Goal: Information Seeking & Learning: Learn about a topic

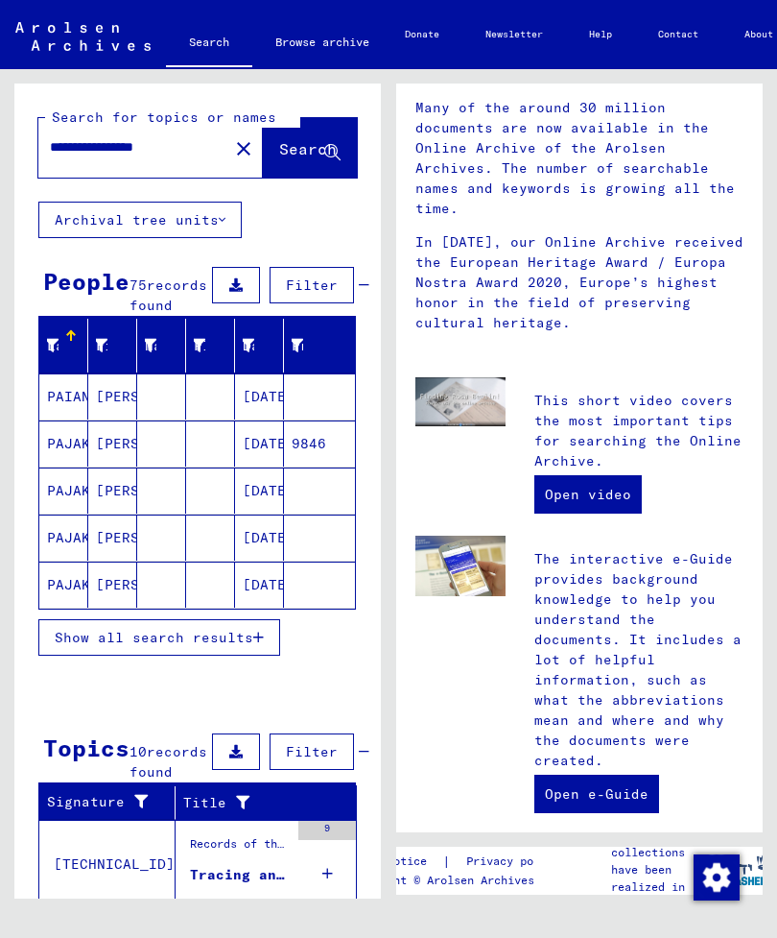
scroll to position [509, 0]
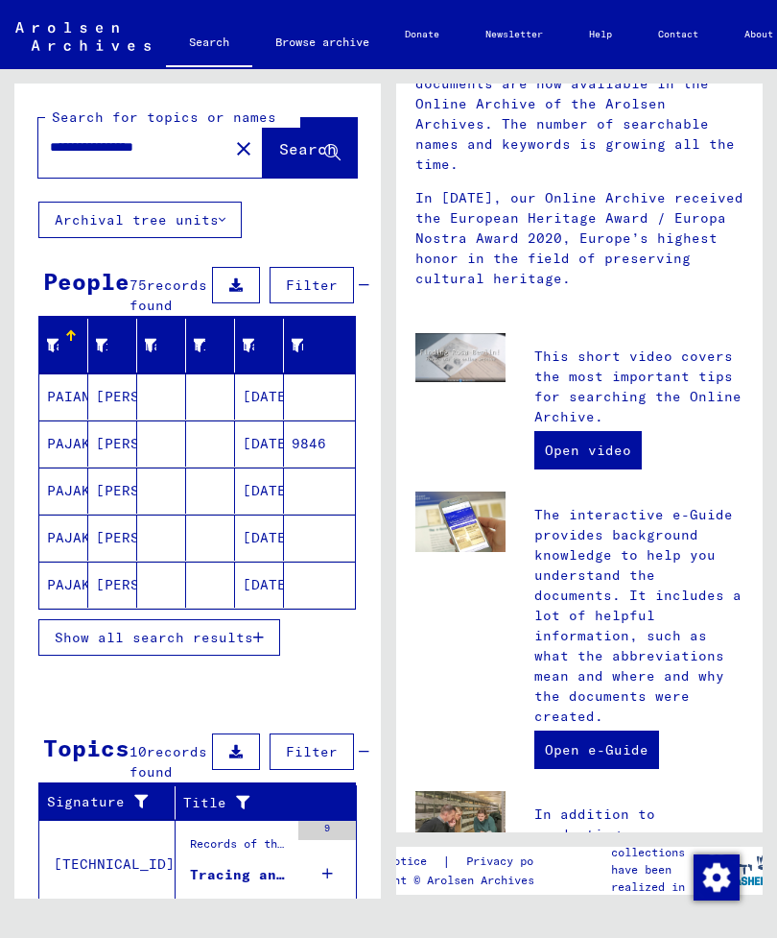
click at [711, 505] on p "The interactive e-Guide provides background knowledge to help you understand th…" at bounding box center [639, 616] width 209 height 222
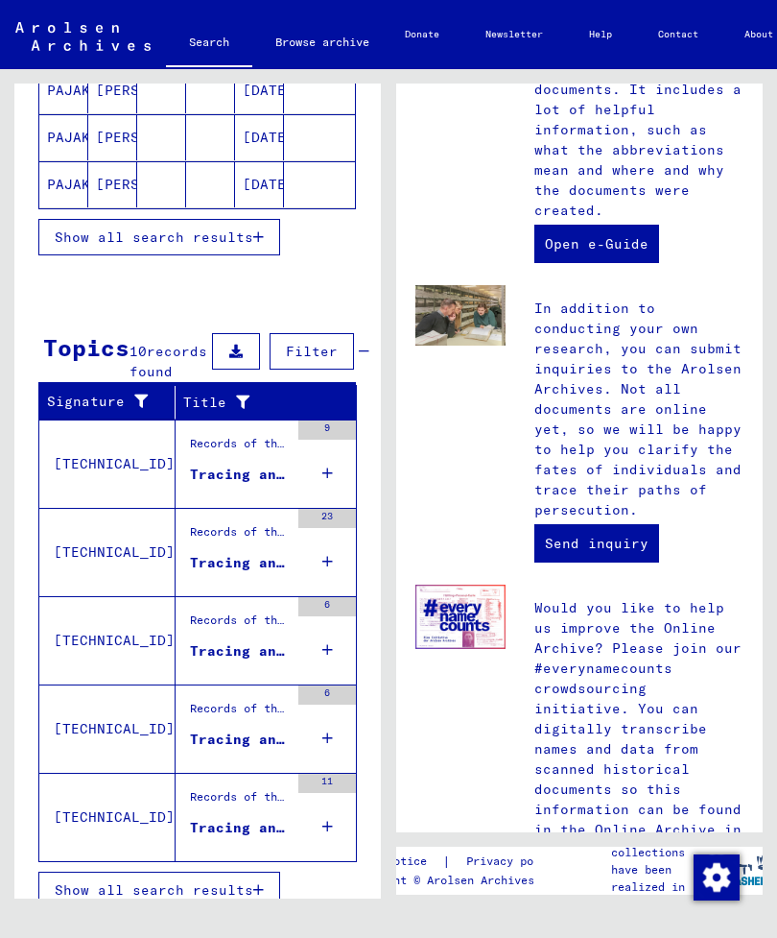
scroll to position [399, 0]
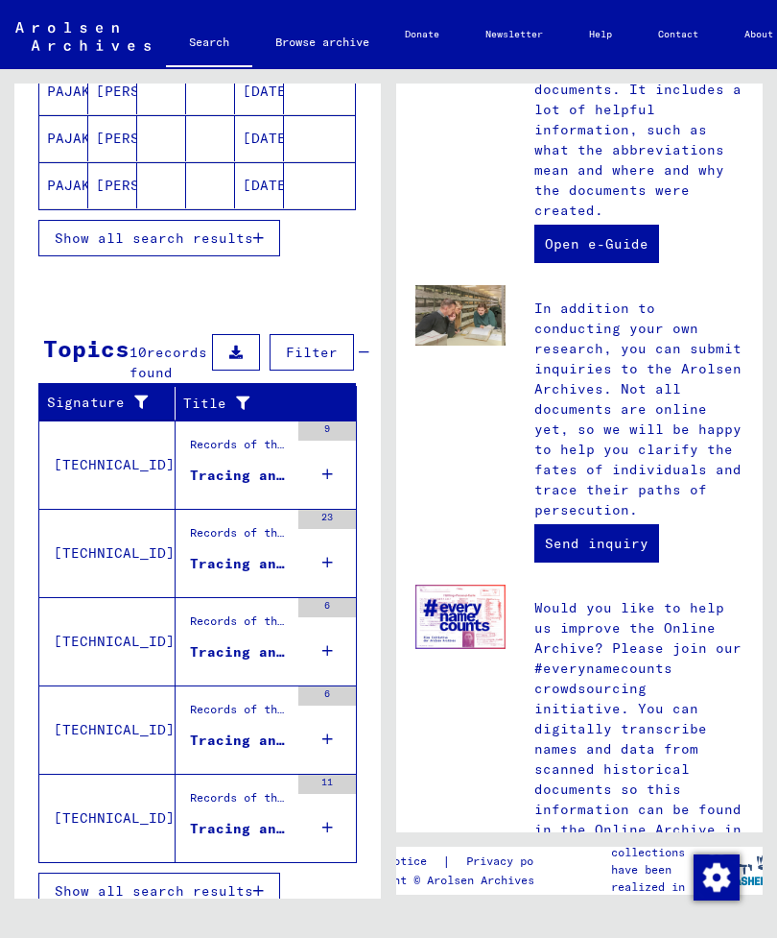
click at [242, 256] on button "Show all search results" at bounding box center [159, 238] width 242 height 36
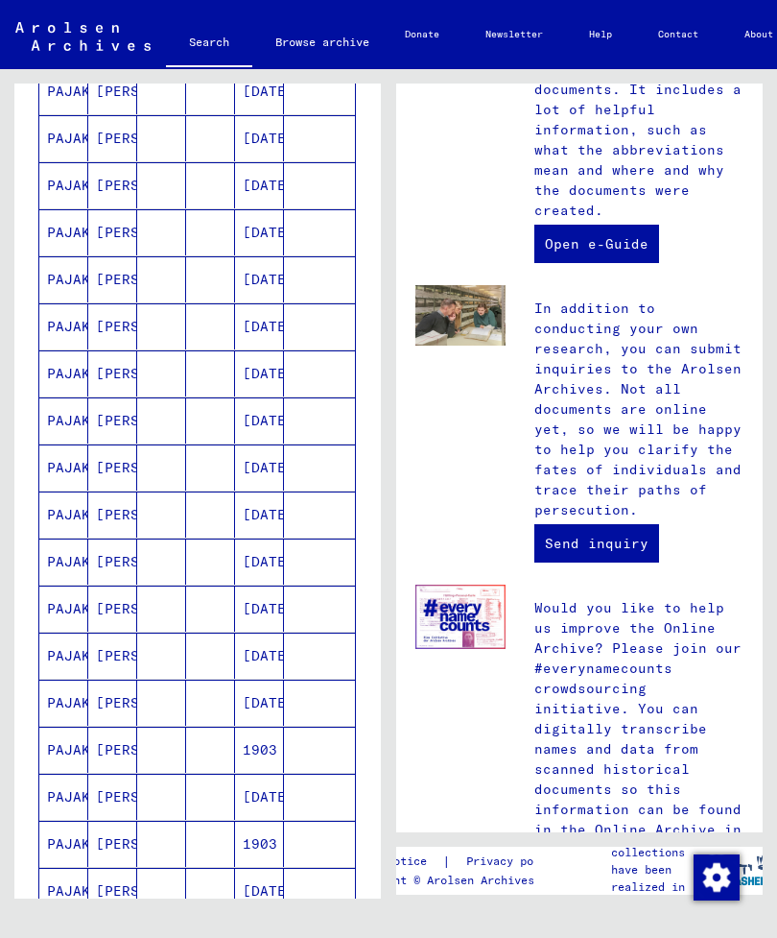
scroll to position [22, 0]
click at [342, 46] on link "Browse archive" at bounding box center [322, 42] width 140 height 46
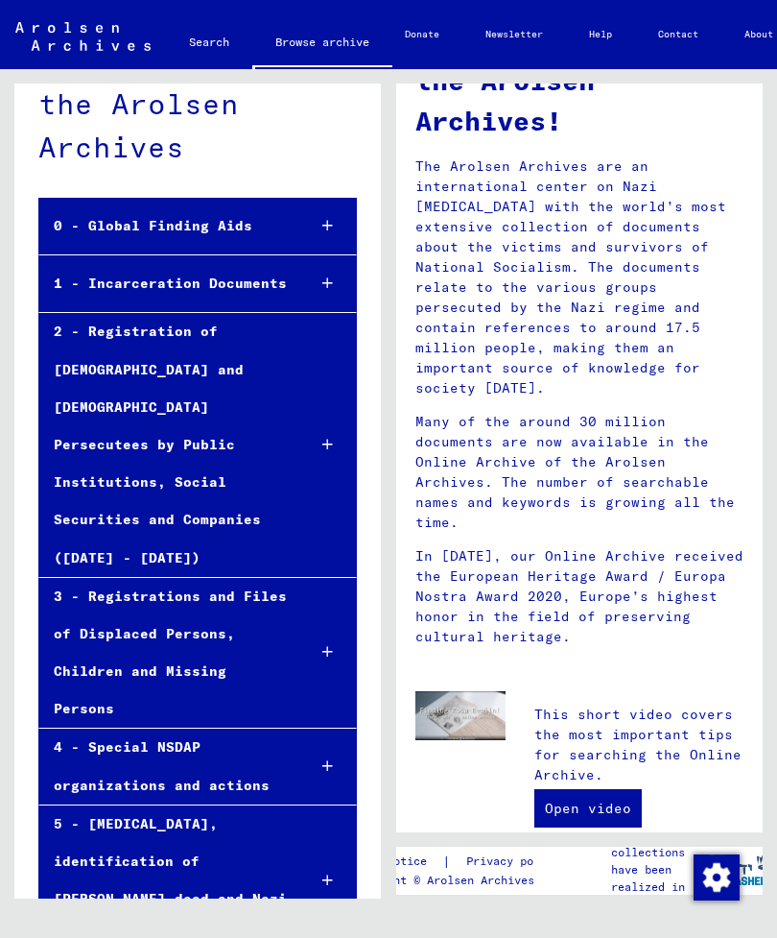
scroll to position [39, 0]
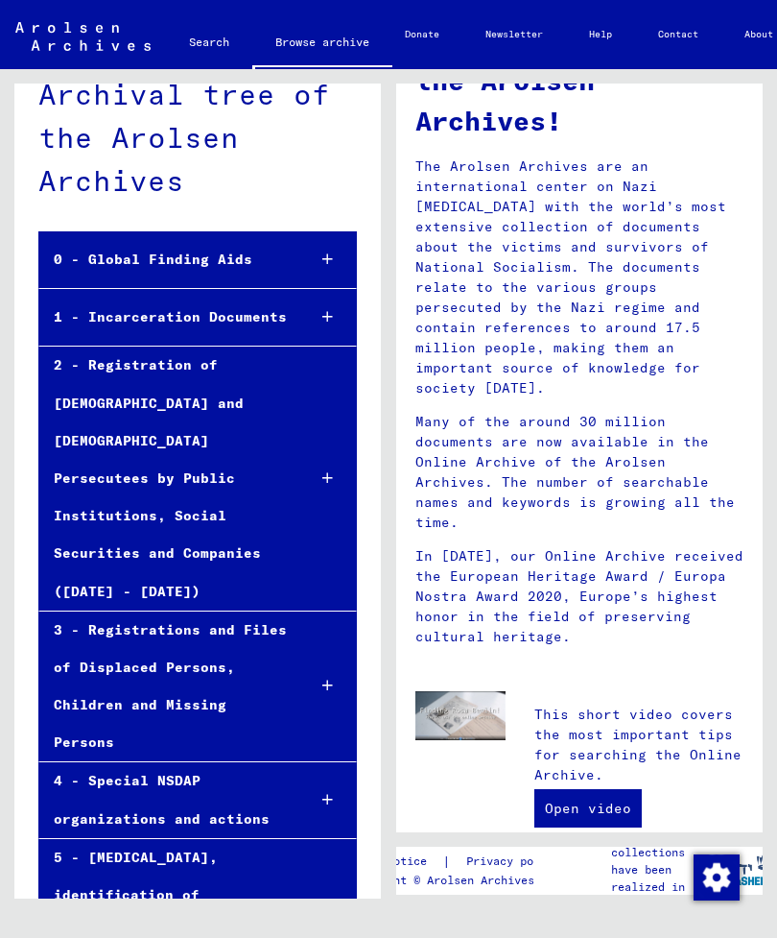
click at [227, 307] on div "1 - Incarceration Documents" at bounding box center [164, 317] width 251 height 37
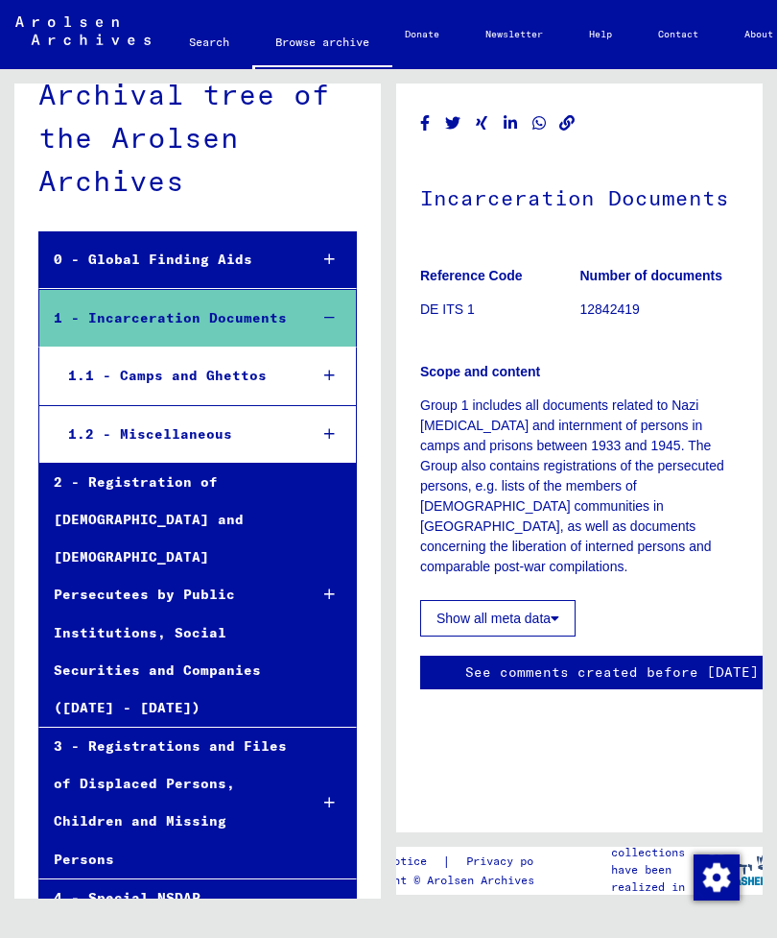
scroll to position [36, 0]
click at [529, 600] on button "Show all meta data" at bounding box center [497, 618] width 155 height 36
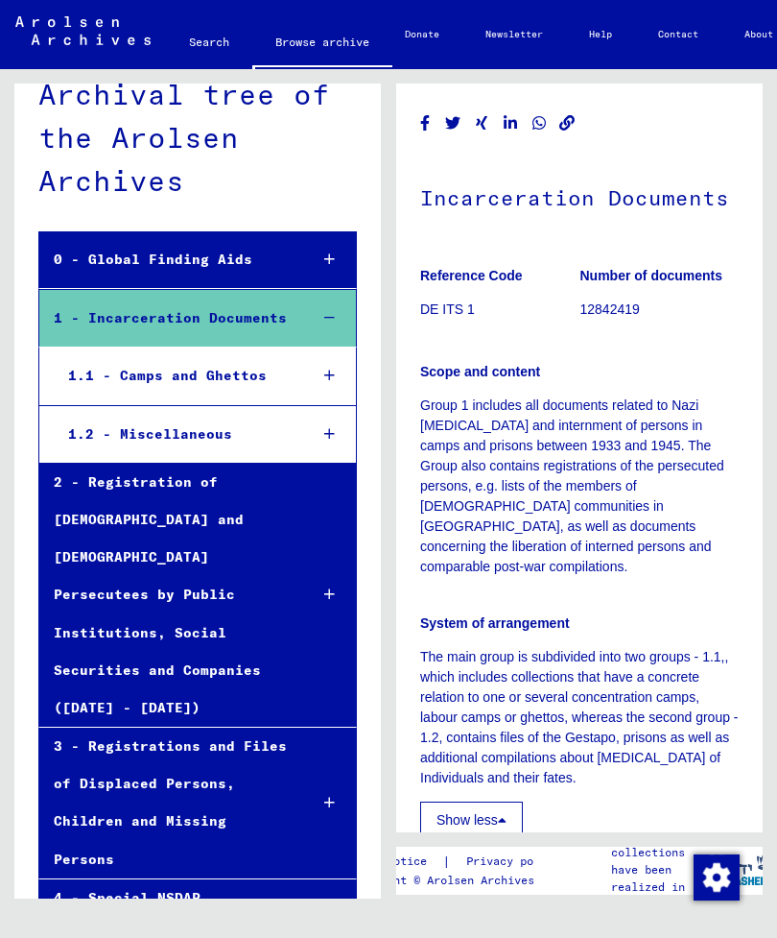
scroll to position [0, 0]
click at [182, 582] on div "2 - Registration of [DEMOGRAPHIC_DATA] and [DEMOGRAPHIC_DATA] Persecutees by Pu…" at bounding box center [166, 595] width 254 height 263
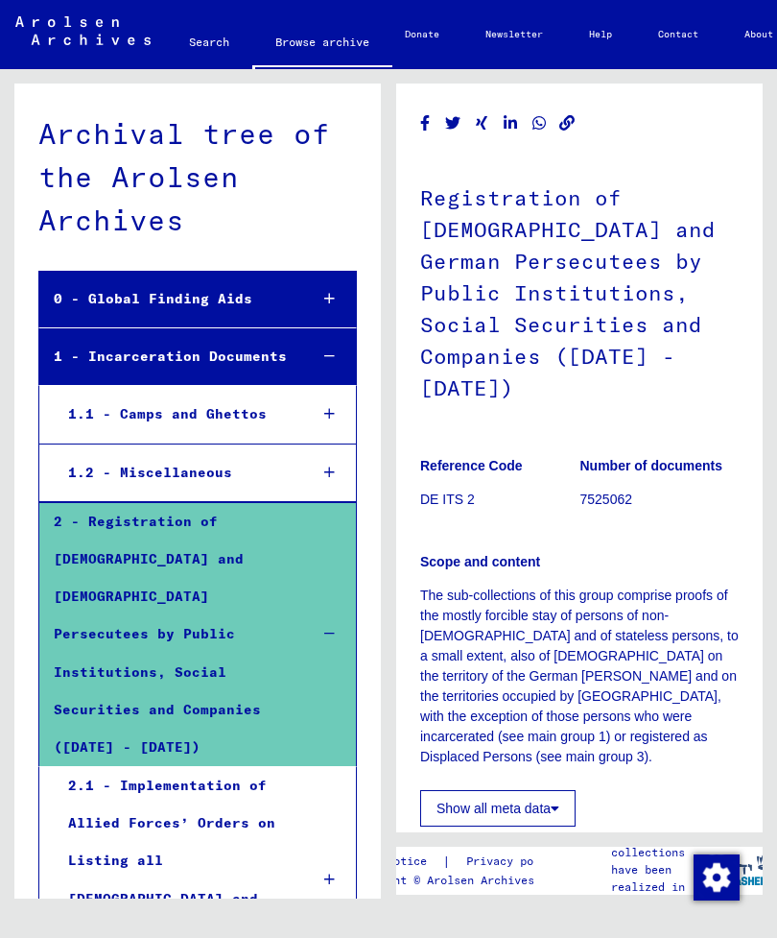
click at [226, 304] on div "0 - Global Finding Aids" at bounding box center [166, 298] width 254 height 37
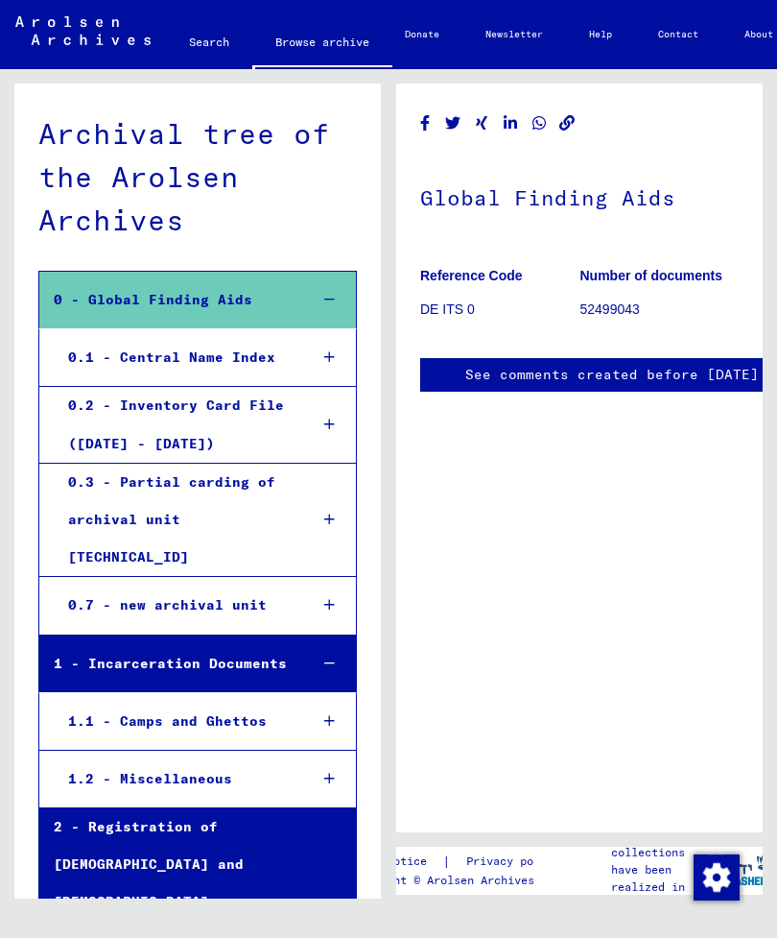
click at [255, 353] on div "0.1 - Central Name Index" at bounding box center [174, 357] width 240 height 37
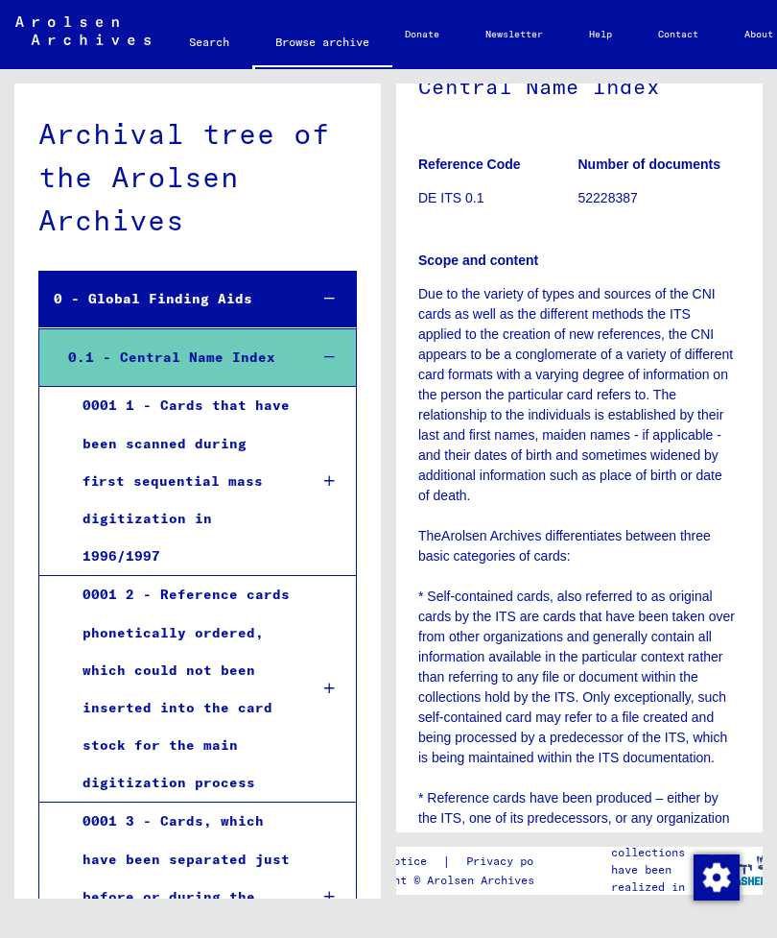
scroll to position [132, 1]
click at [209, 462] on div "0001 1 - Cards that have been scanned during first sequential mass digitization…" at bounding box center [181, 481] width 226 height 188
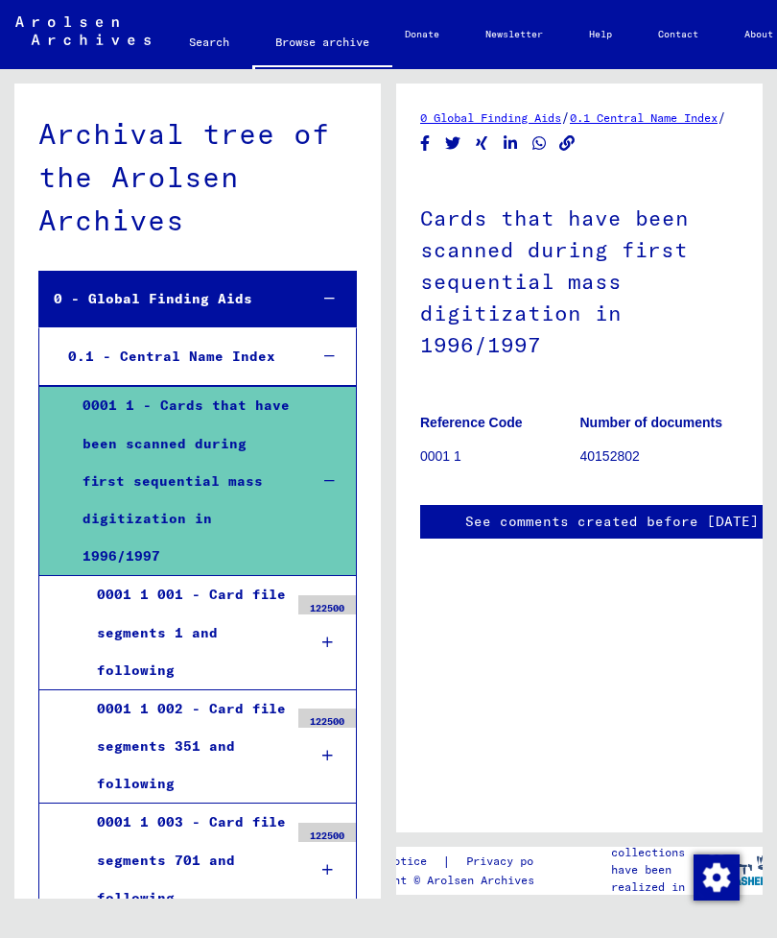
click at [194, 576] on div "0001 1 001 - Card file segments 1 and following" at bounding box center [186, 632] width 206 height 113
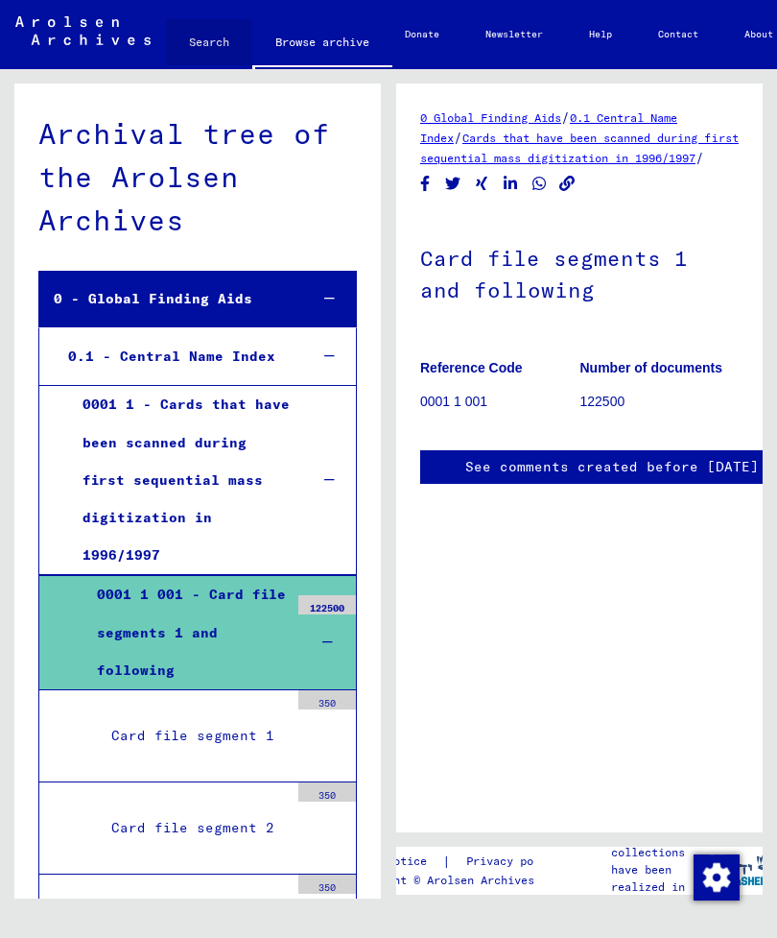
click at [202, 38] on link "Search" at bounding box center [209, 42] width 86 height 46
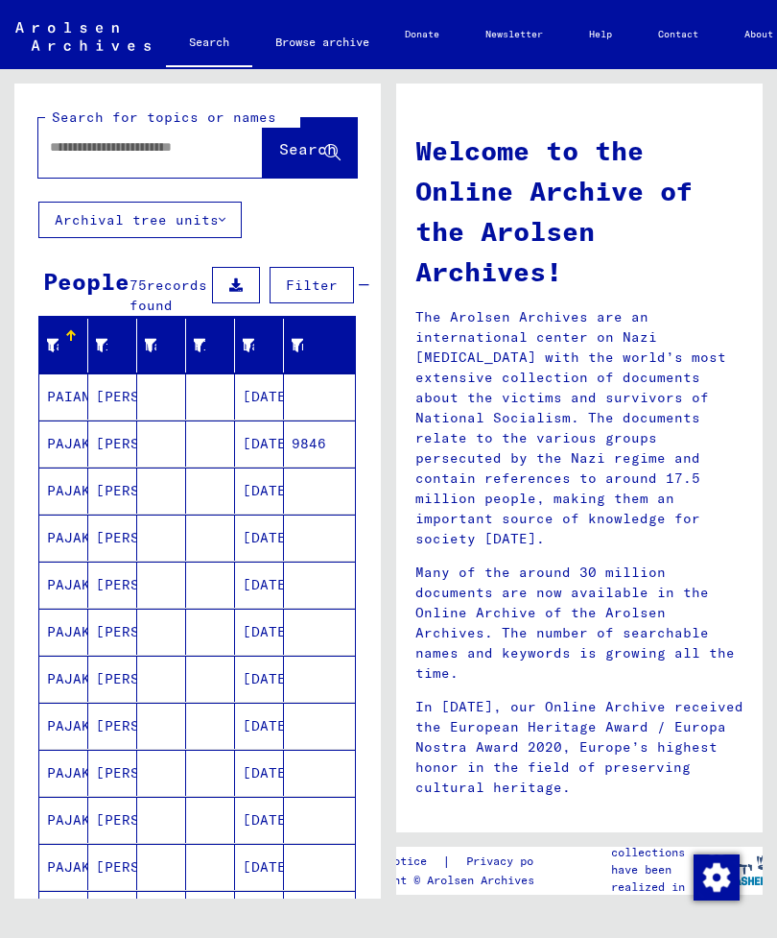
click at [229, 290] on icon at bounding box center [235, 284] width 13 height 13
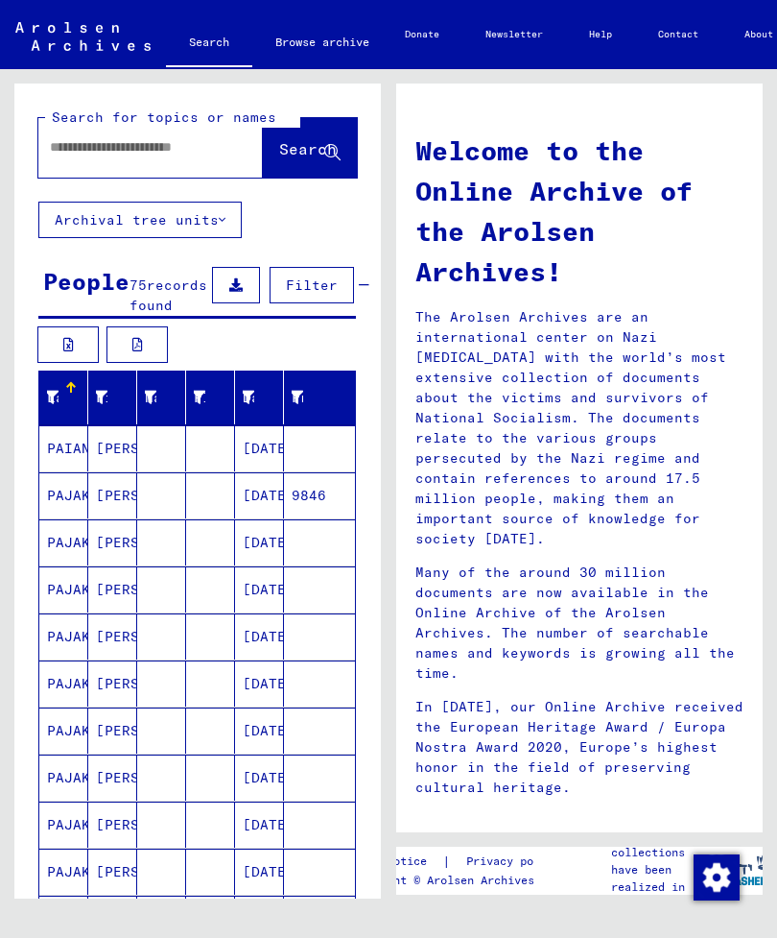
click at [141, 363] on button at bounding box center [137, 344] width 61 height 36
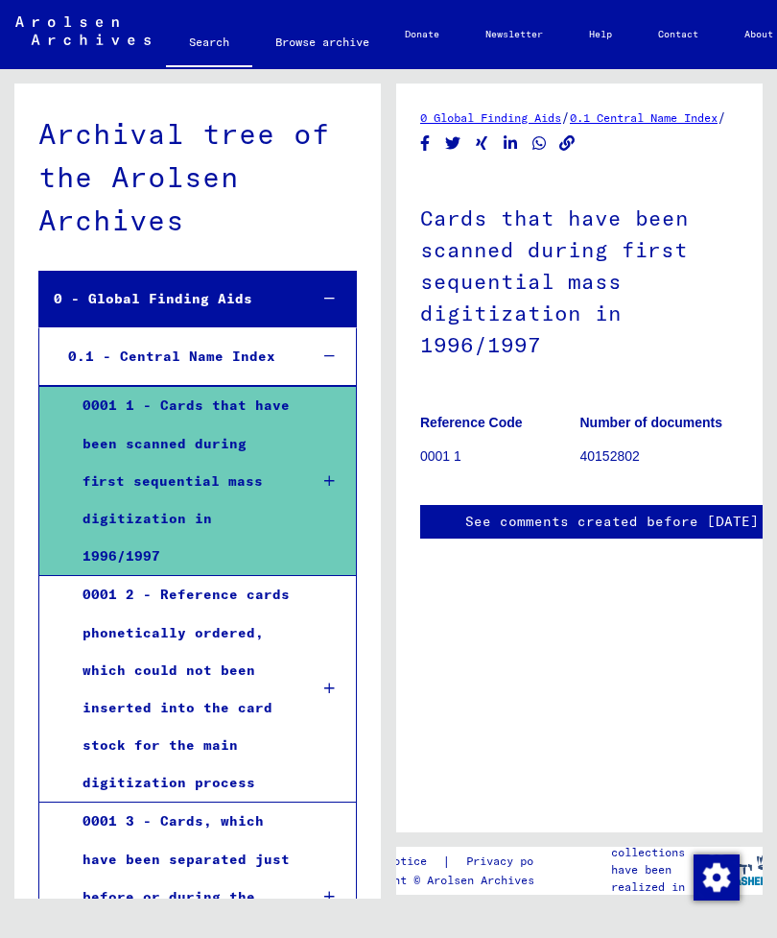
click at [241, 672] on div "0001 2 - Reference cards phonetically ordered, which could not been inserted in…" at bounding box center [181, 689] width 226 height 226
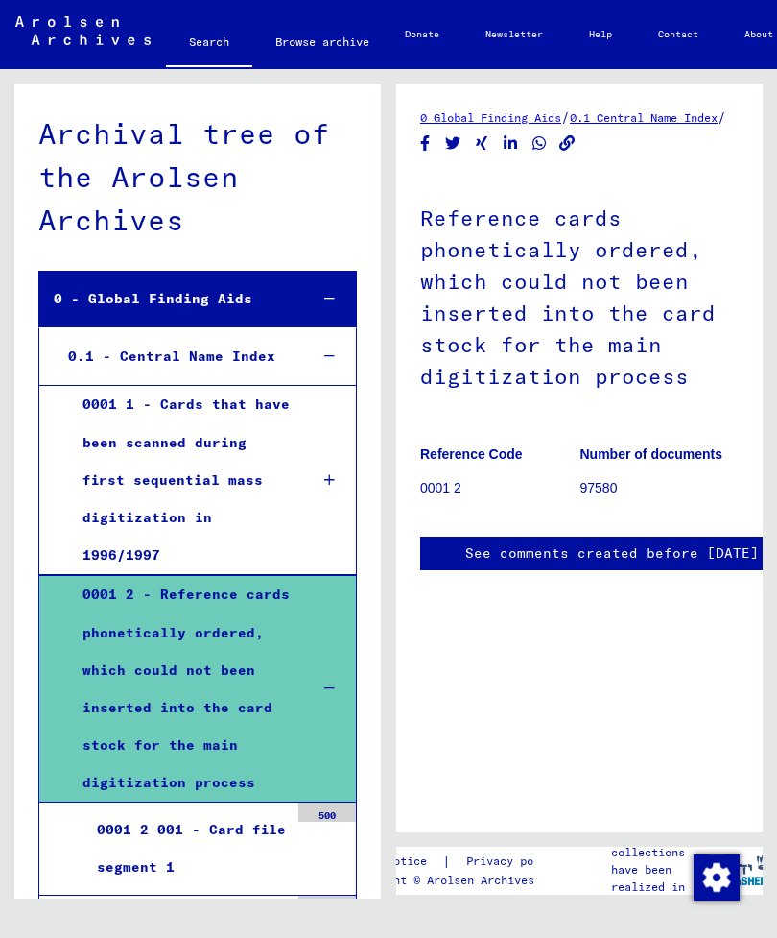
click at [220, 811] on div "0001 2 001 - Card file segment 1" at bounding box center [186, 848] width 206 height 75
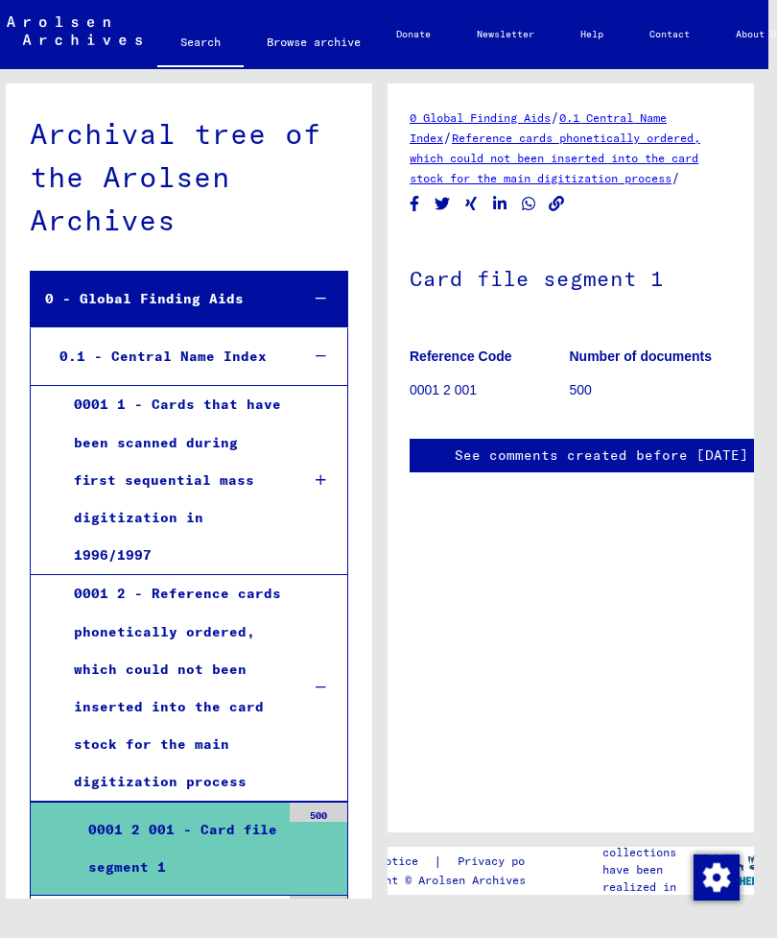
scroll to position [22, 9]
click at [200, 903] on div "0001 2 002 - Card file segment 2" at bounding box center [177, 940] width 206 height 75
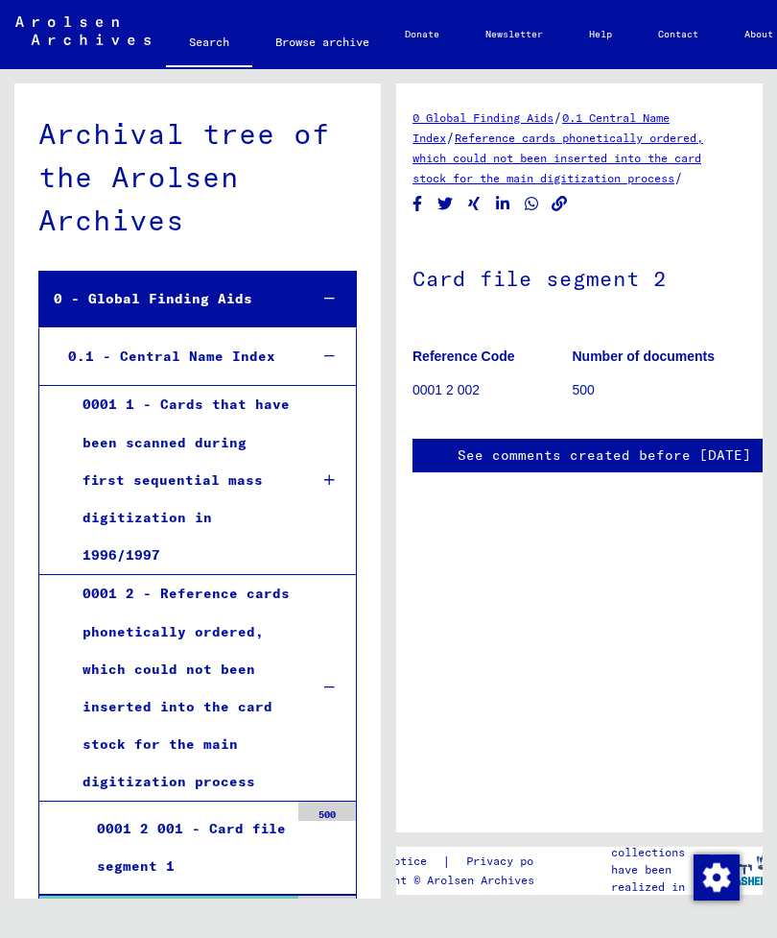
scroll to position [219, 9]
click at [756, 425] on div "0 Global Finding Aids / 0.1 Central Name Index / Reference cards phonetically o…" at bounding box center [579, 458] width 367 height 749
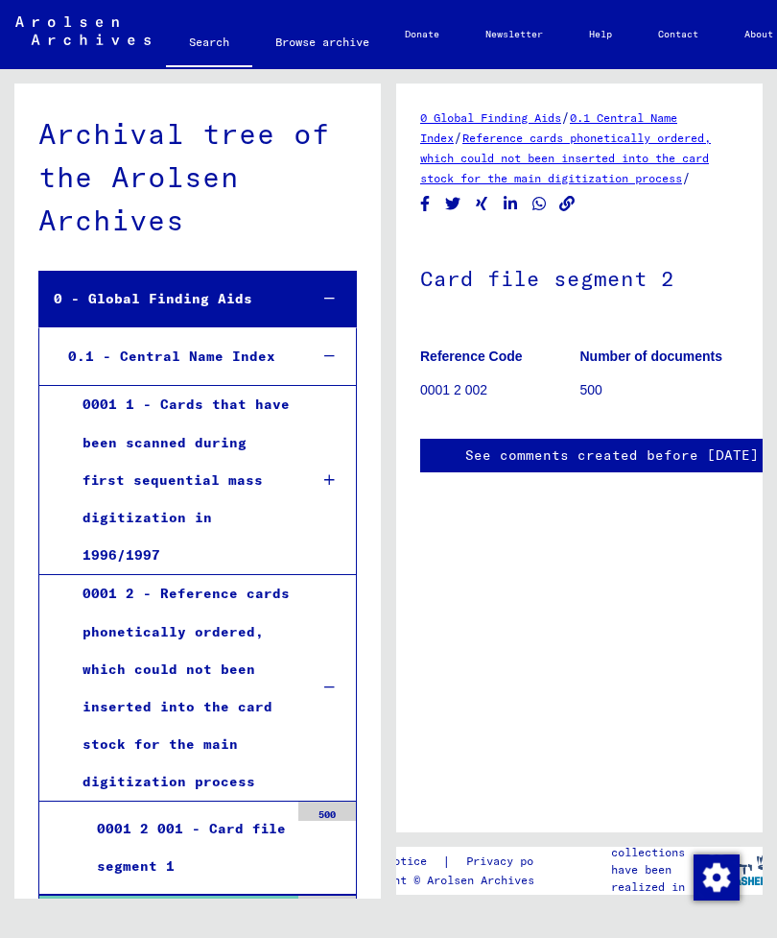
scroll to position [172, 0]
click at [196, 359] on div "0.1 - Central Name Index" at bounding box center [174, 356] width 240 height 37
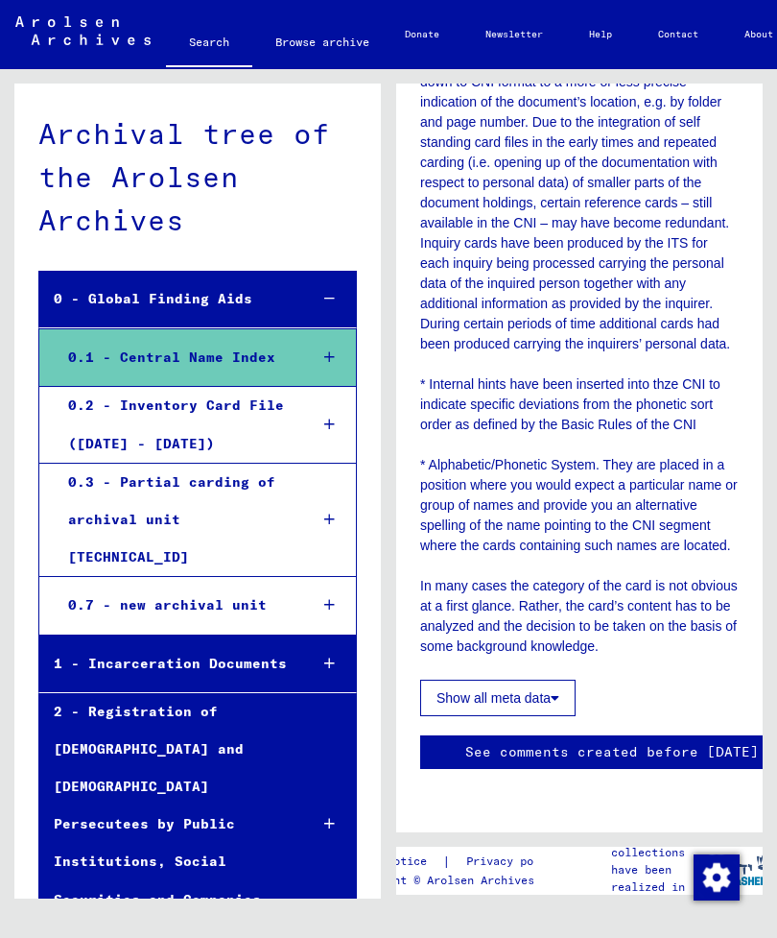
click at [229, 298] on div "0 - Global Finding Aids" at bounding box center [166, 298] width 254 height 37
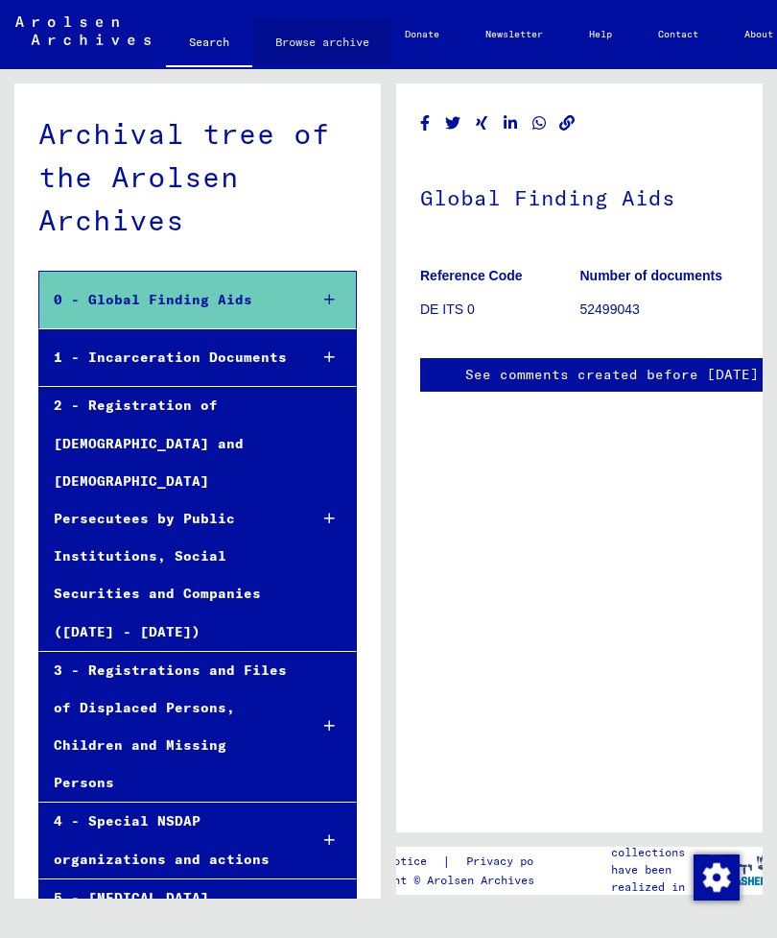
click at [331, 36] on link "Browse archive" at bounding box center [322, 42] width 140 height 46
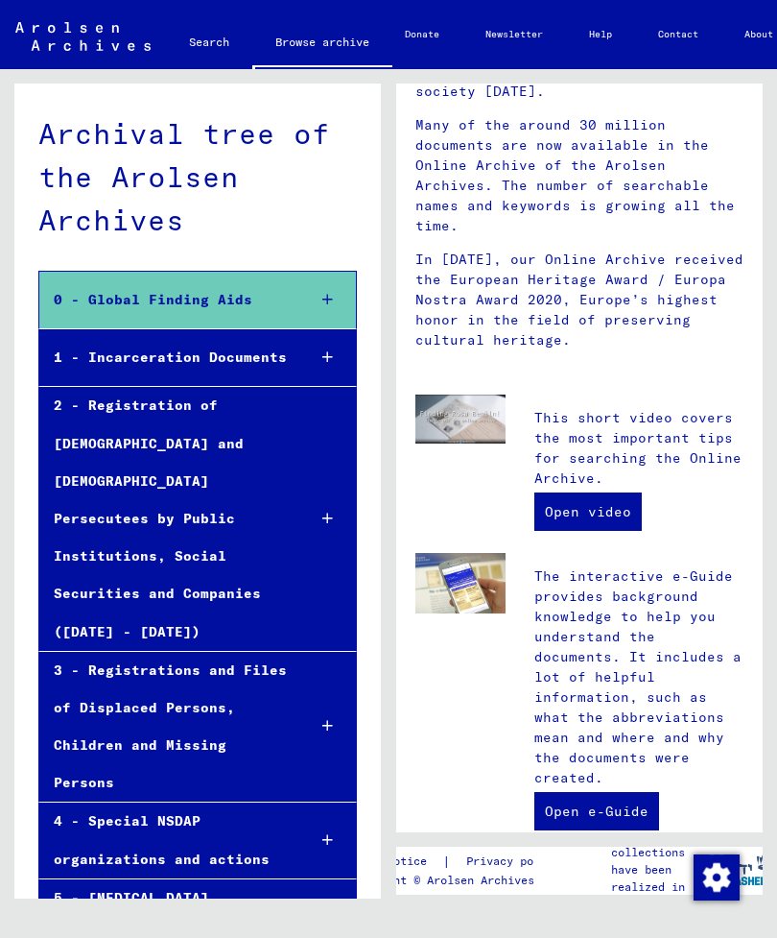
click at [601, 408] on p "This short video covers the most important tips for searching the Online Archiv…" at bounding box center [639, 448] width 209 height 81
click at [594, 492] on link "Open video" at bounding box center [589, 511] width 108 height 38
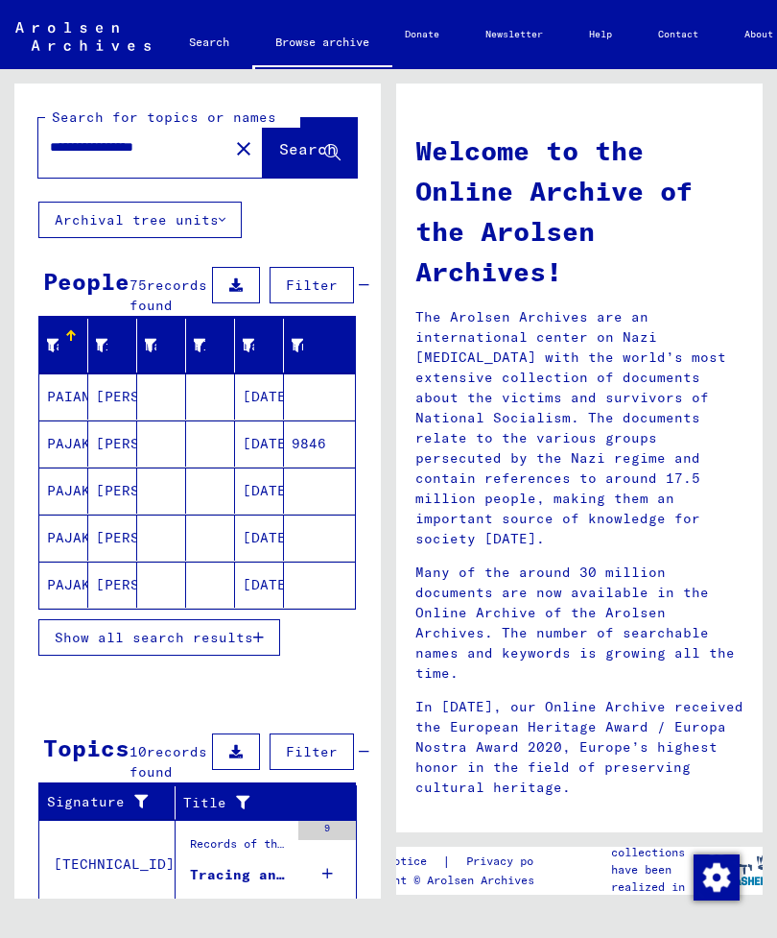
click at [230, 294] on button at bounding box center [236, 285] width 48 height 36
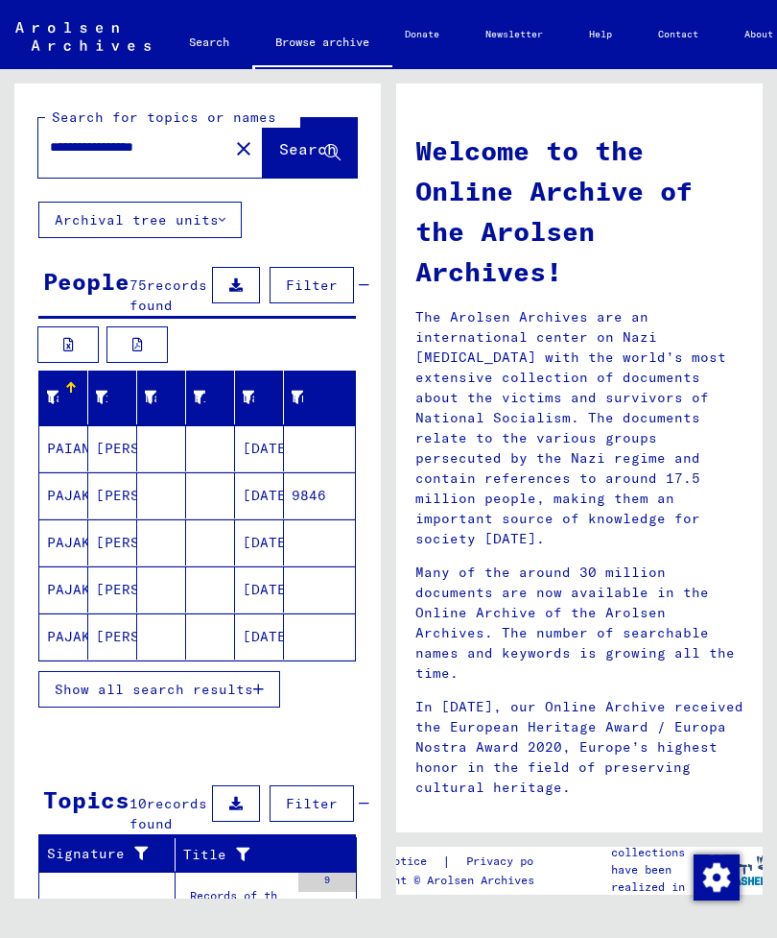
click at [148, 363] on button at bounding box center [137, 344] width 61 height 36
